Goal: Navigation & Orientation: Find specific page/section

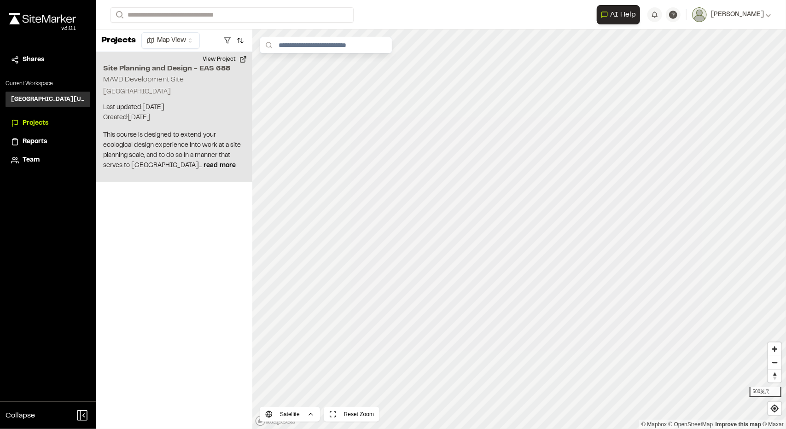
click at [153, 74] on div "Site Planning and Design - EAS [STREET_ADDRESS] Last updated: [DATE] Budget: $ …" at bounding box center [174, 117] width 156 height 130
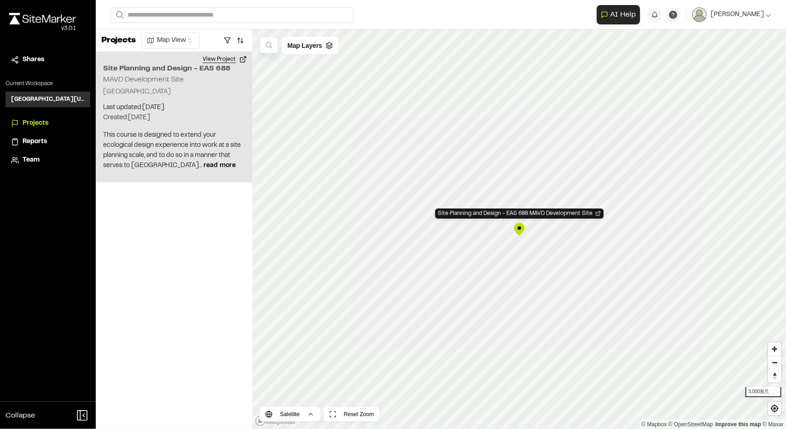
click at [217, 57] on button "View Project" at bounding box center [224, 59] width 55 height 15
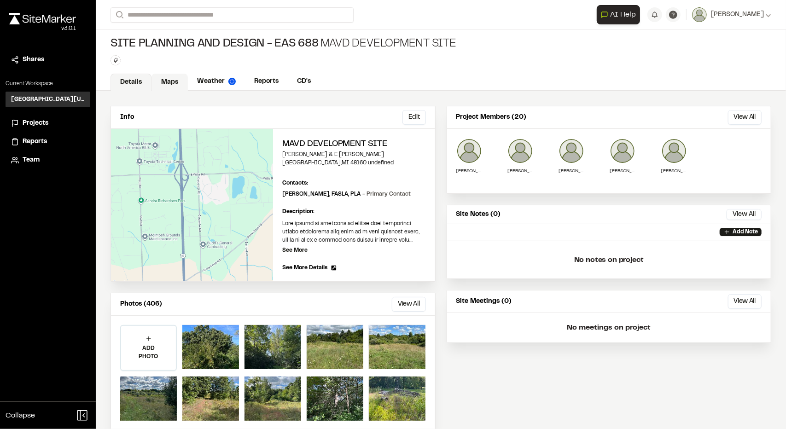
click at [173, 79] on link "Maps" at bounding box center [169, 82] width 36 height 17
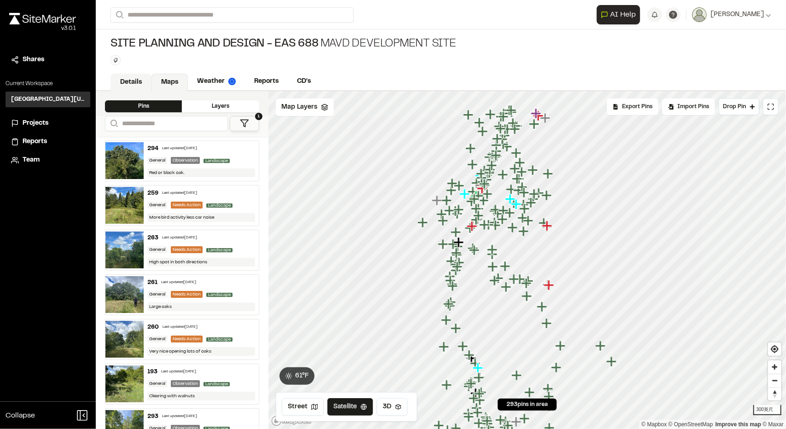
click at [142, 81] on link "Details" at bounding box center [130, 82] width 41 height 17
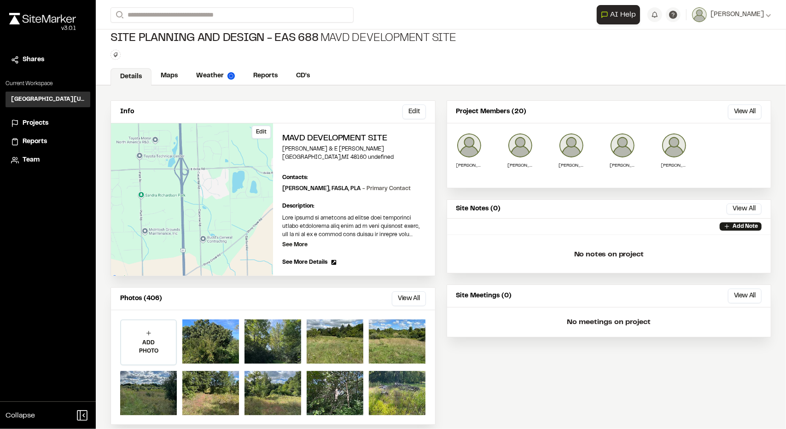
scroll to position [14, 0]
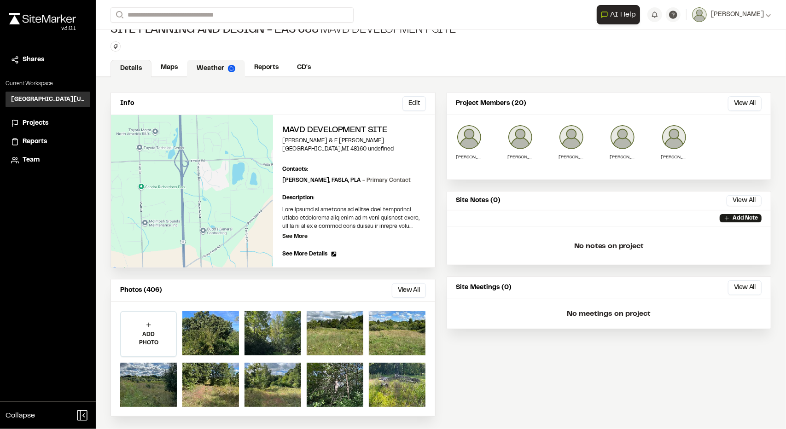
click at [204, 62] on link "Weather" at bounding box center [216, 68] width 58 height 17
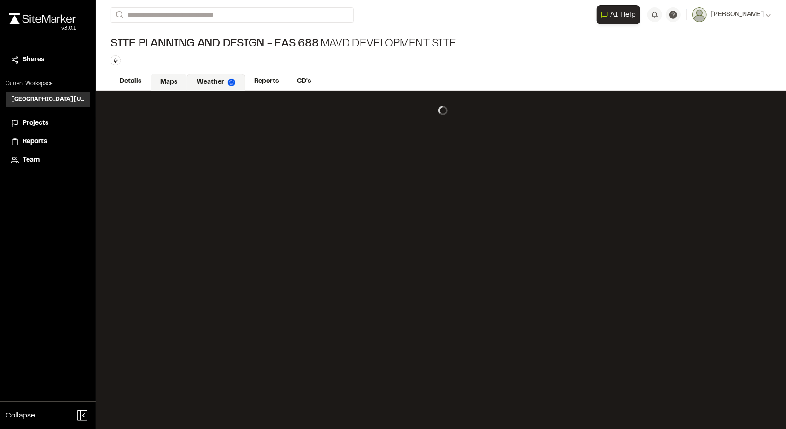
click at [166, 79] on link "Maps" at bounding box center [168, 82] width 36 height 17
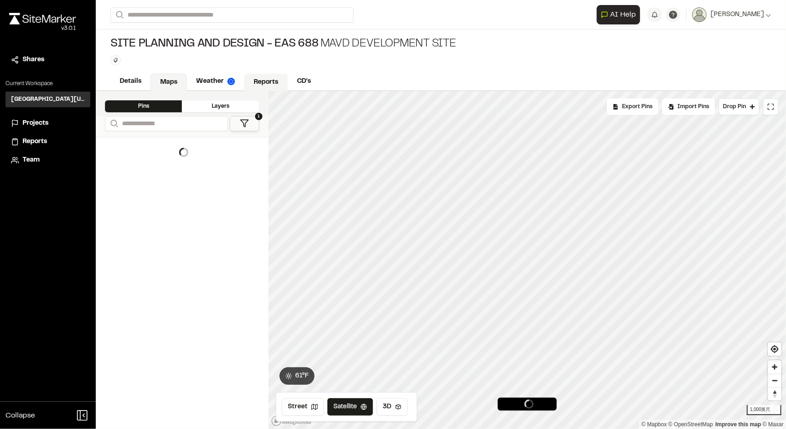
click at [273, 80] on link "Reports" at bounding box center [266, 82] width 44 height 17
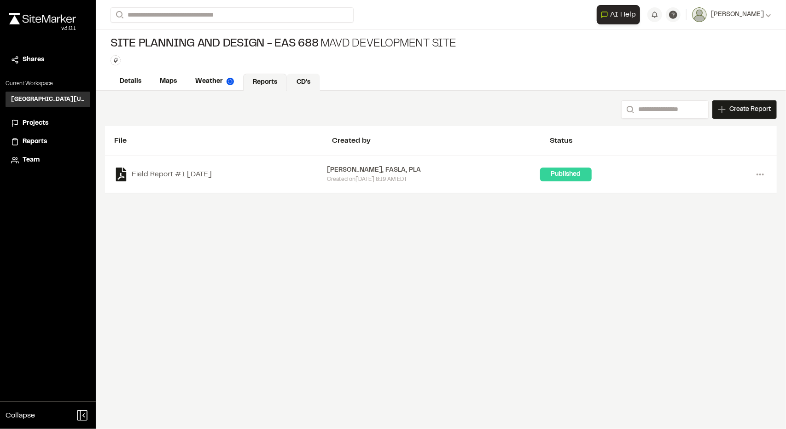
click at [307, 82] on link "CD's" at bounding box center [303, 82] width 33 height 17
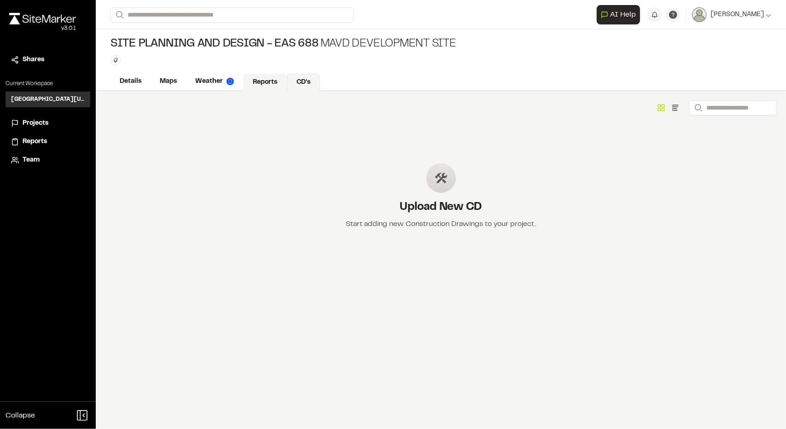
click at [255, 81] on link "Reports" at bounding box center [265, 82] width 44 height 17
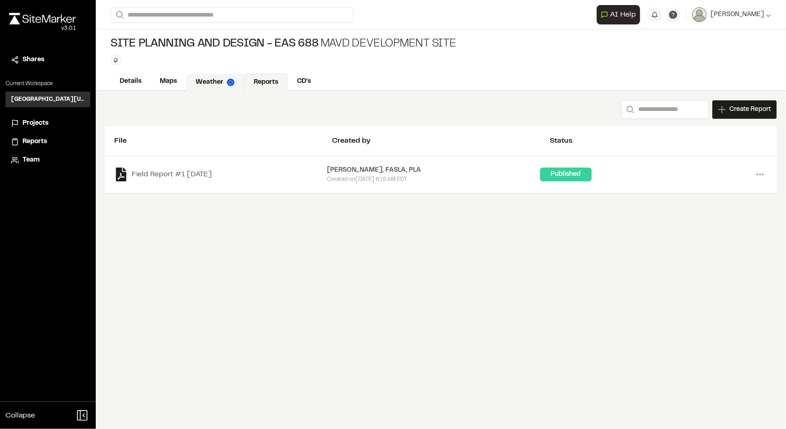
click at [217, 82] on link "Weather" at bounding box center [215, 82] width 58 height 17
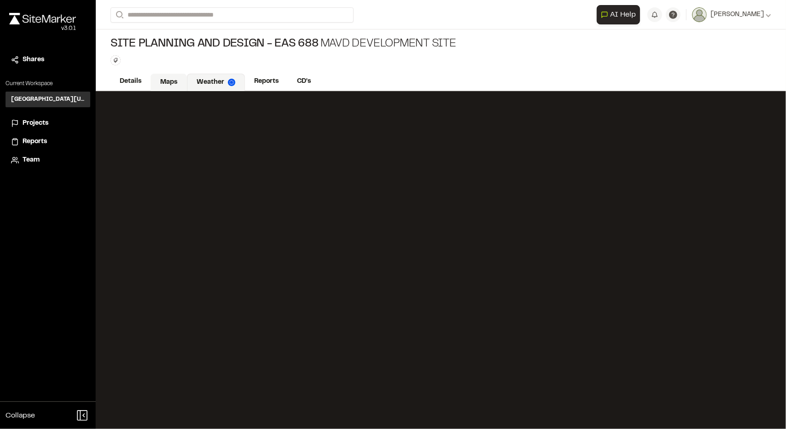
click at [158, 86] on link "Maps" at bounding box center [168, 82] width 36 height 17
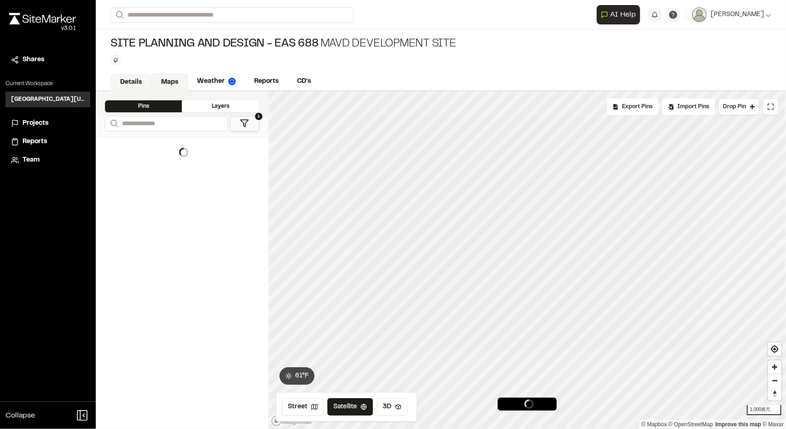
click at [137, 82] on link "Details" at bounding box center [130, 82] width 41 height 17
